Goal: Transaction & Acquisition: Purchase product/service

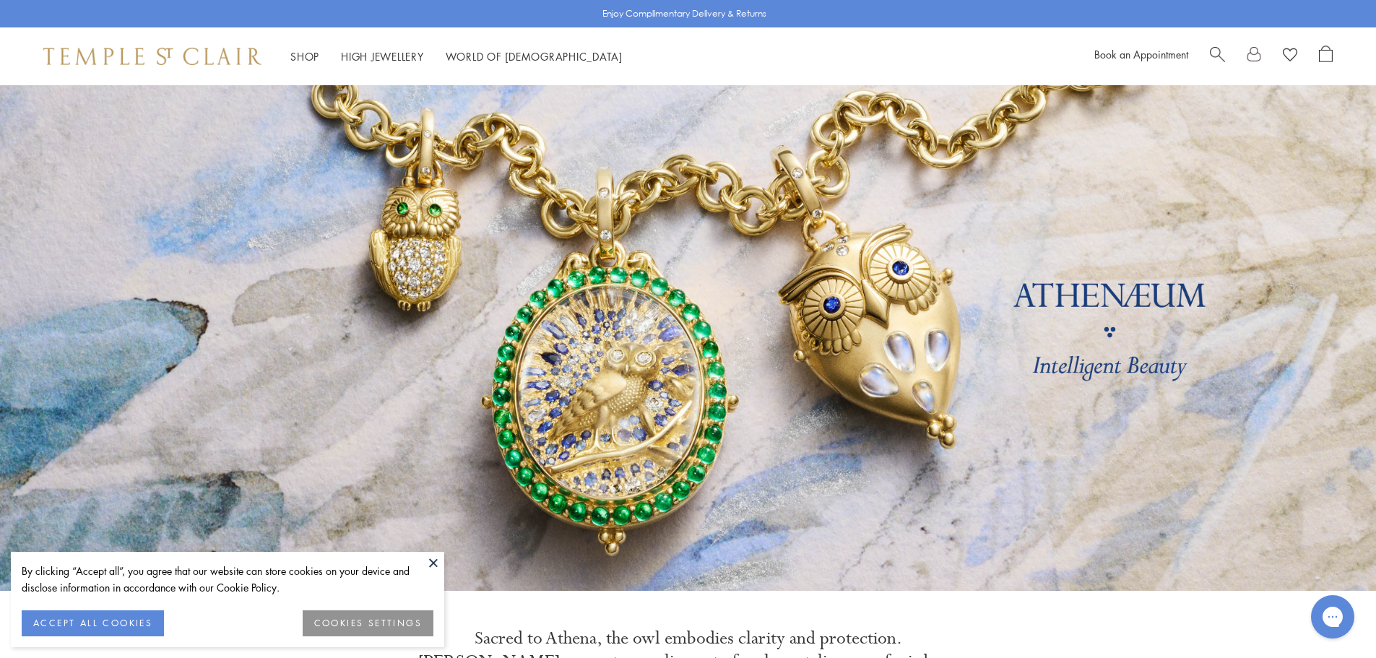
click at [124, 627] on button "ACCEPT ALL COOKIES" at bounding box center [93, 623] width 142 height 26
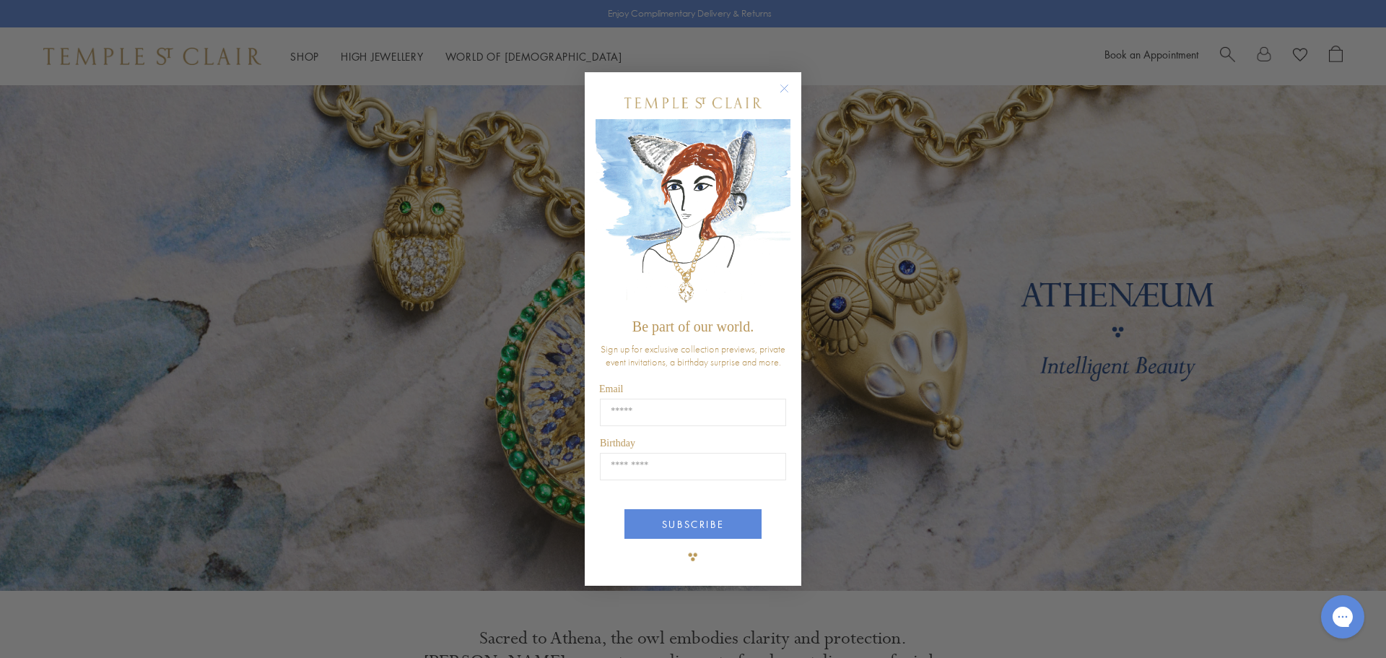
click at [789, 85] on circle "Close dialog" at bounding box center [784, 87] width 17 height 17
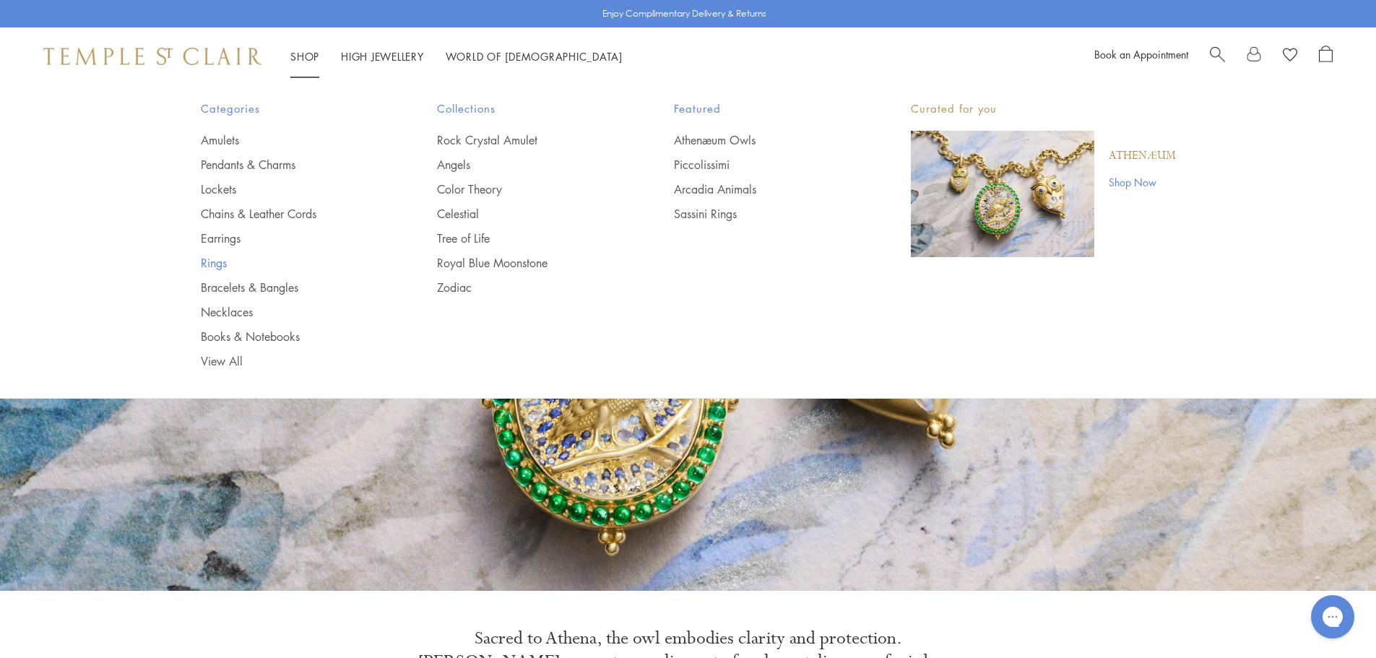
click at [209, 262] on link "Rings" at bounding box center [290, 263] width 179 height 16
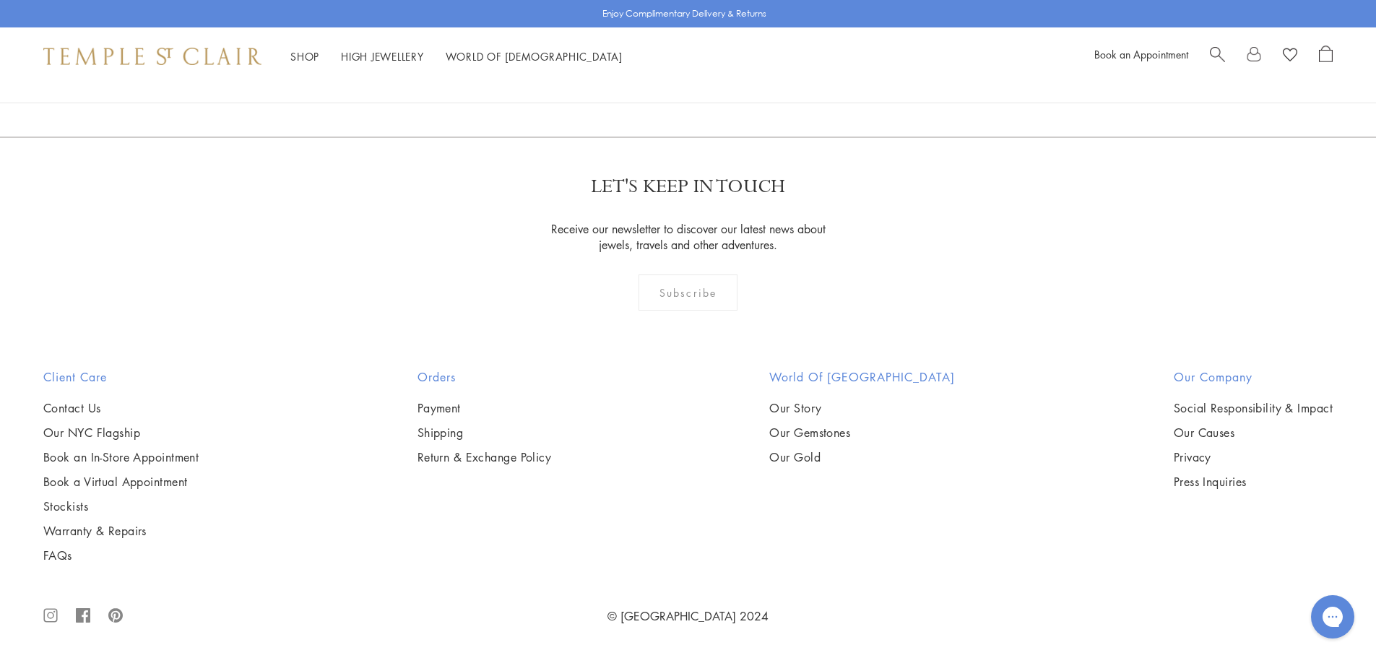
scroll to position [8232, 0]
click at [695, 79] on link "2" at bounding box center [689, 59] width 48 height 40
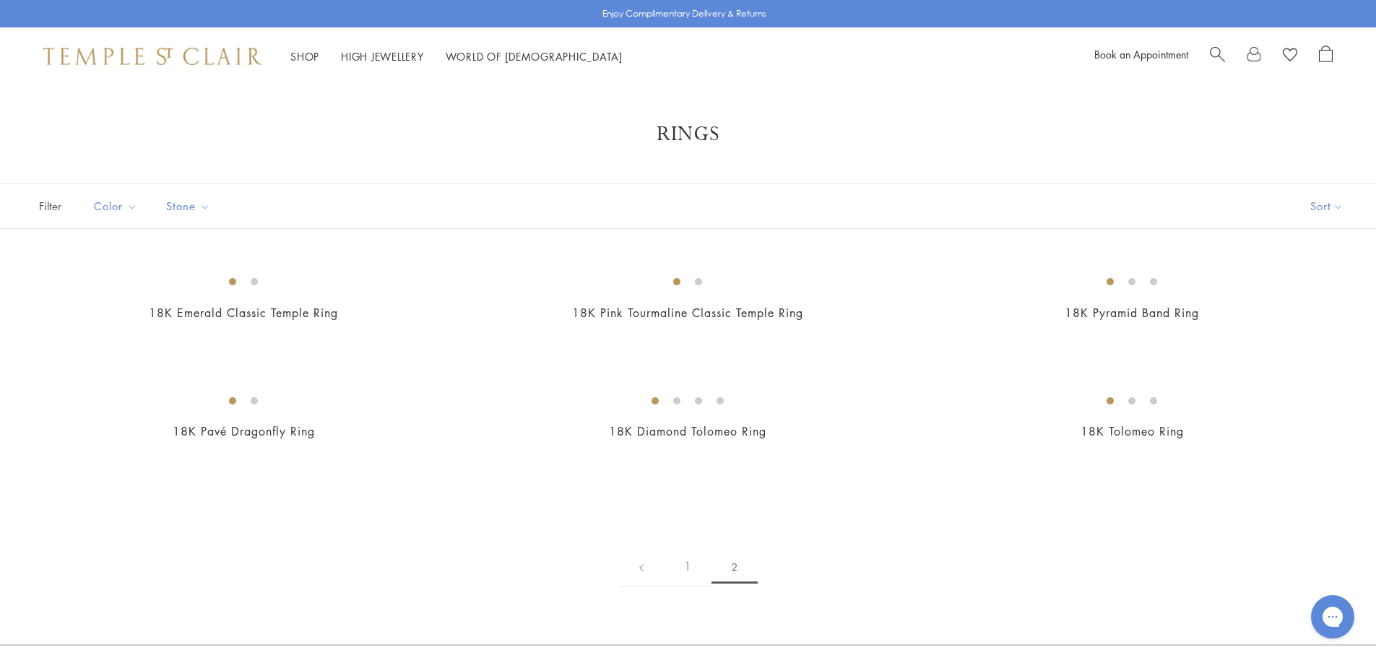
click at [1216, 56] on span "Search" at bounding box center [1216, 52] width 15 height 15
click at [1229, 48] on span "Search" at bounding box center [1227, 52] width 15 height 15
click at [1220, 52] on span "Search" at bounding box center [1216, 52] width 15 height 15
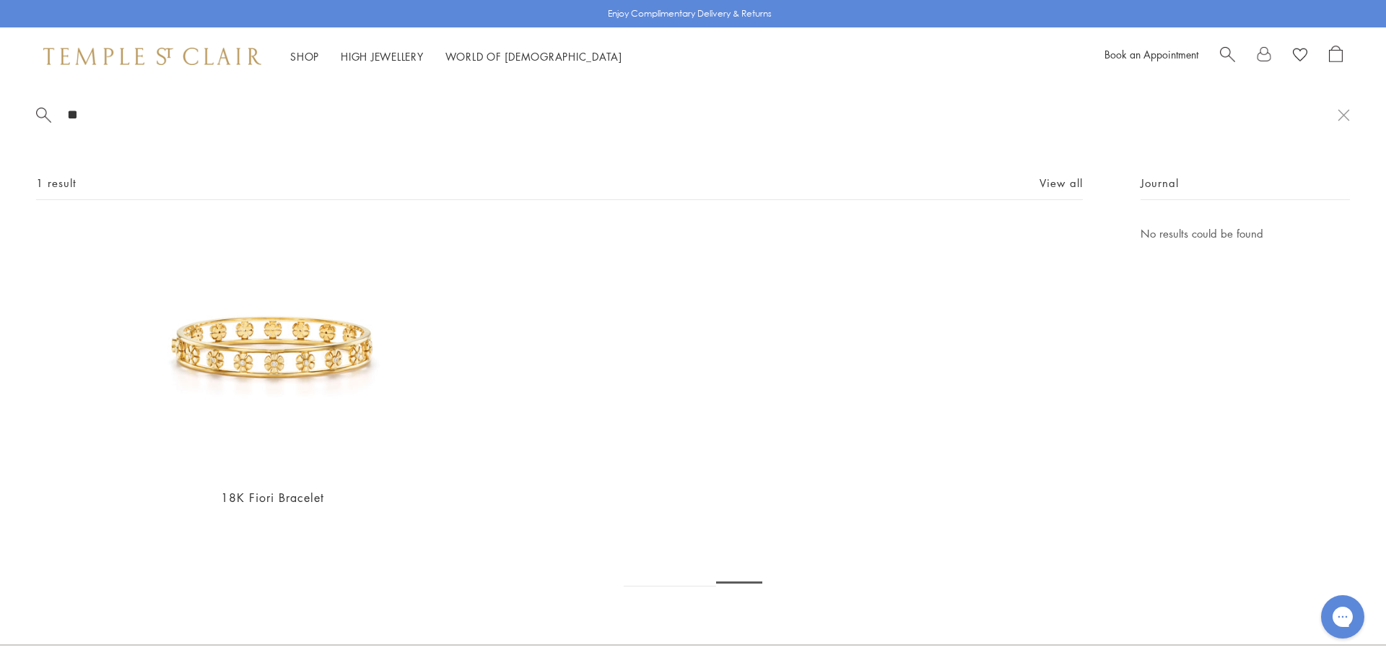
type input "*"
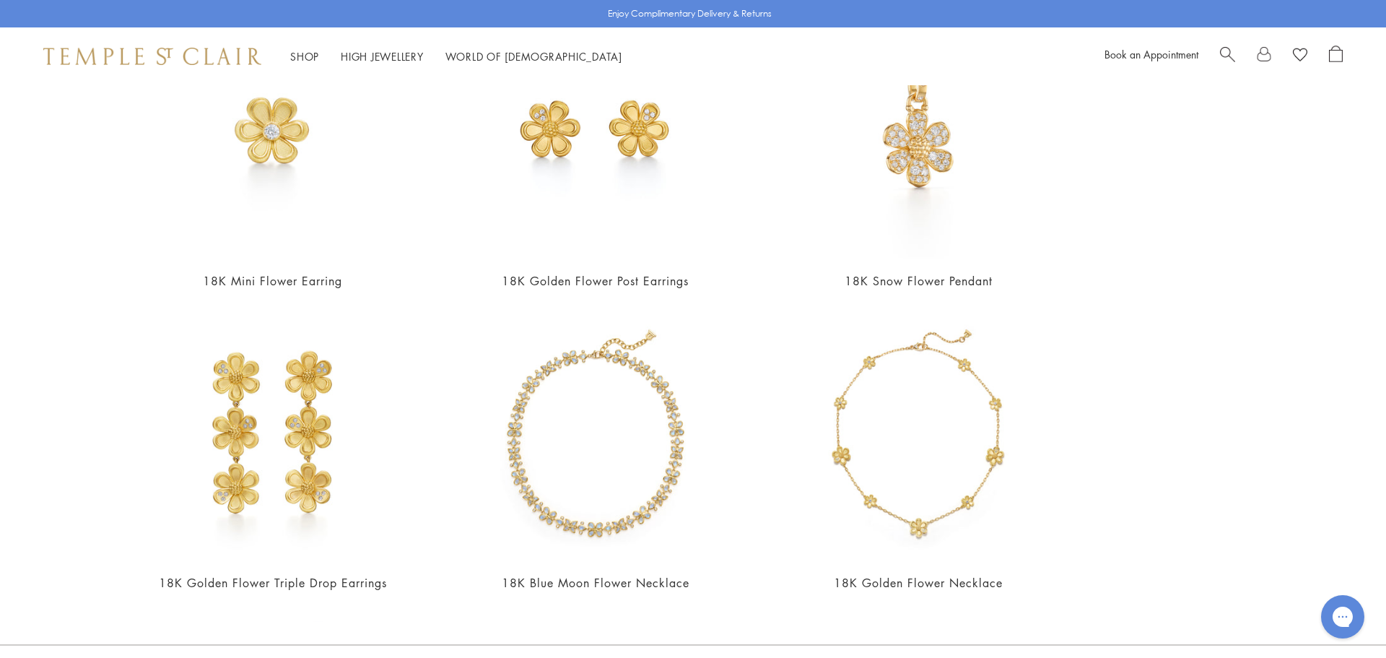
scroll to position [464, 0]
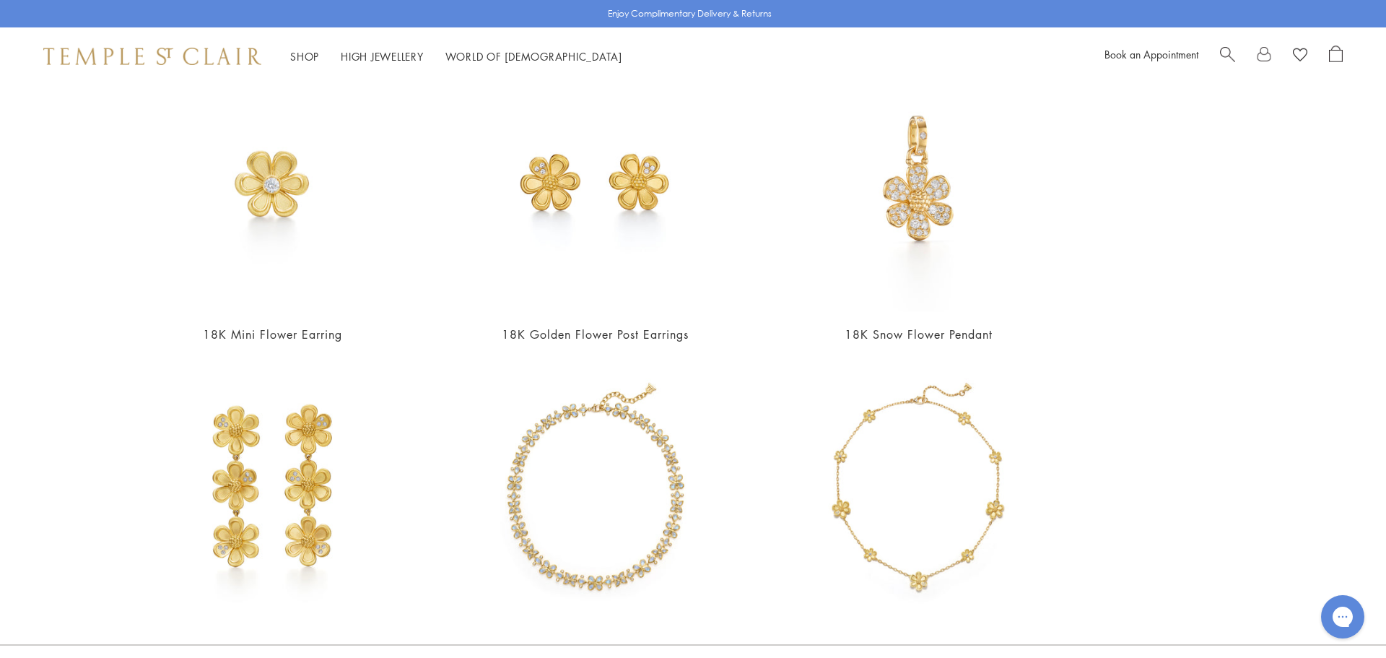
type input "******"
